Goal: Use online tool/utility: Utilize a website feature to perform a specific function

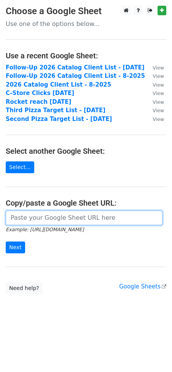
click at [31, 216] on input "url" at bounding box center [84, 218] width 157 height 14
paste input "https://docs.google.com/spreadsheets/d/1fOIFu77g-JSUd7KsHUd7dSpuTVDVItpkGnRJDG9…"
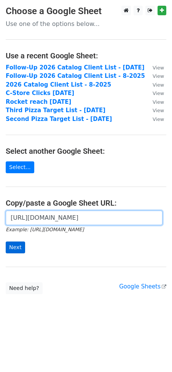
type input "https://docs.google.com/spreadsheets/d/1fOIFu77g-JSUd7KsHUd7dSpuTVDVItpkGnRJDG9…"
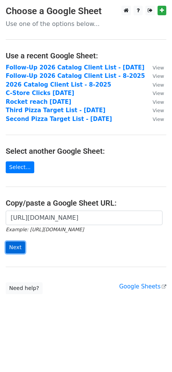
scroll to position [0, 0]
click at [13, 248] on input "Next" at bounding box center [15, 247] width 19 height 12
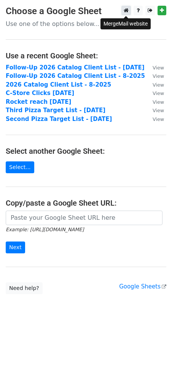
click at [127, 10] on icon at bounding box center [126, 10] width 5 height 5
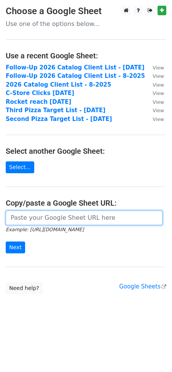
click at [42, 217] on input "url" at bounding box center [84, 218] width 157 height 14
paste input "https://docs.google.com/spreadsheets/d/1fOIFu77g-JSUd7KsHUd7dSpuTVDVItpkGnRJDG9…"
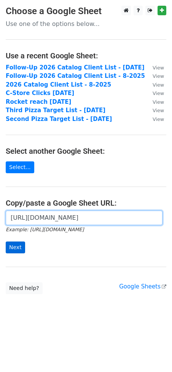
type input "https://docs.google.com/spreadsheets/d/1fOIFu77g-JSUd7KsHUd7dSpuTVDVItpkGnRJDG9…"
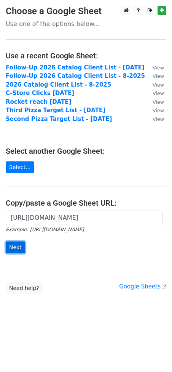
scroll to position [0, 0]
click at [11, 247] on input "Next" at bounding box center [15, 247] width 19 height 12
